Goal: Task Accomplishment & Management: Manage account settings

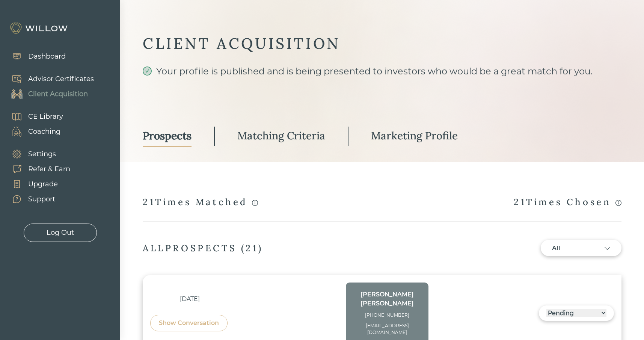
select select "3"
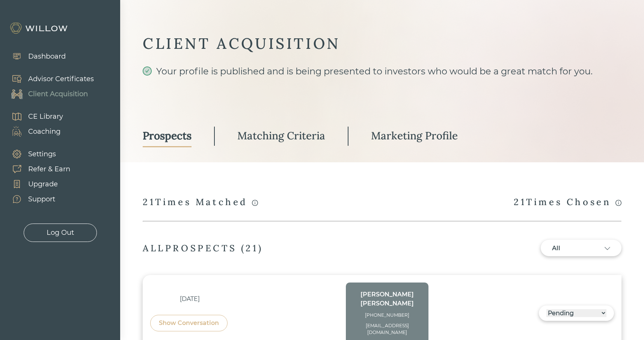
select select "3"
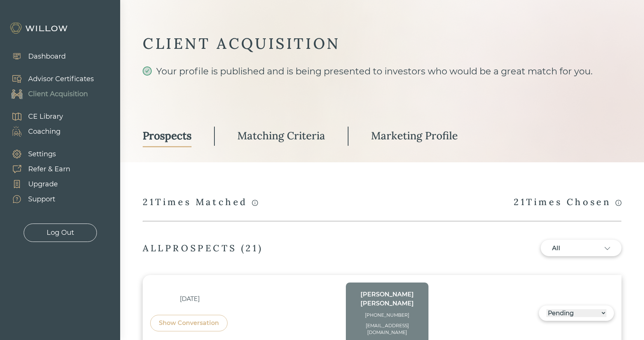
select select "3"
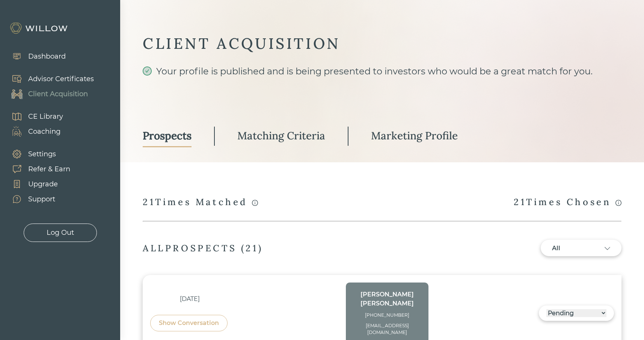
select select "3"
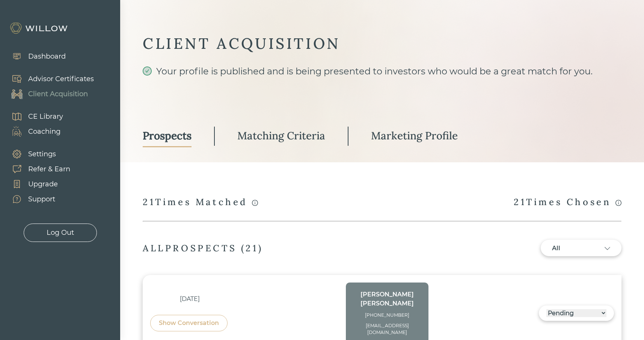
select select "2"
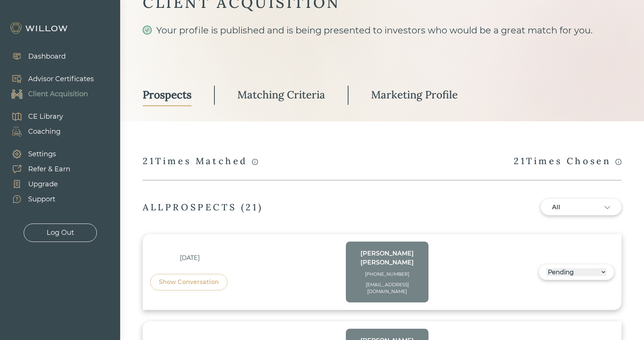
scroll to position [43, 0]
